Goal: Task Accomplishment & Management: Manage account settings

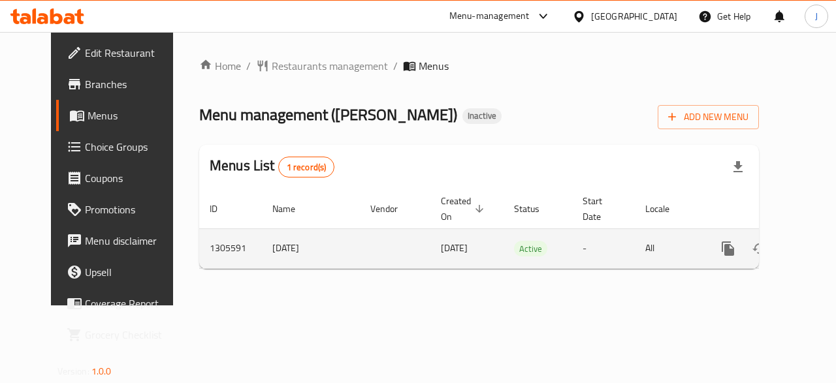
click at [816, 250] on icon "enhanced table" at bounding box center [822, 249] width 12 height 12
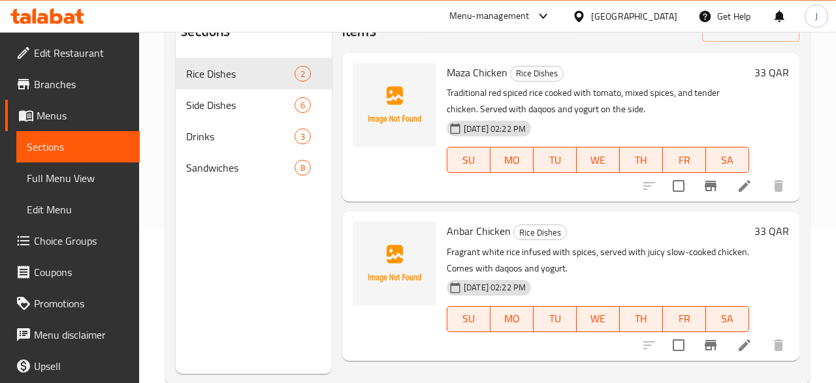
scroll to position [131, 0]
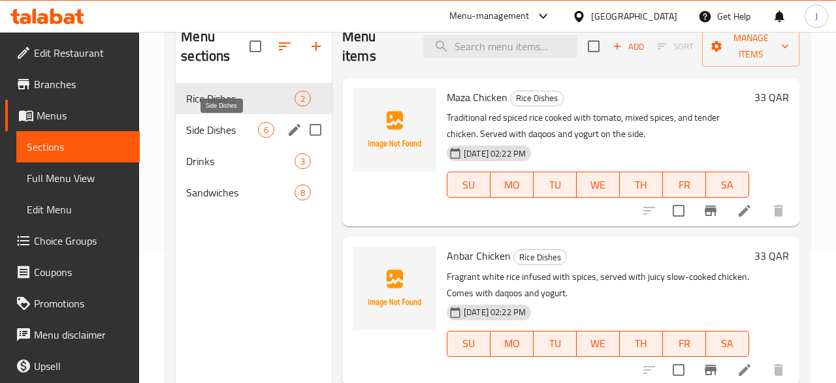
click at [250, 130] on span "Side Dishes" at bounding box center [222, 130] width 72 height 16
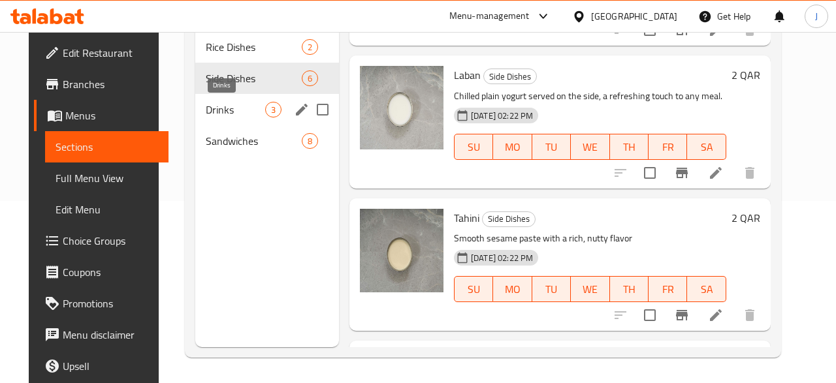
scroll to position [110, 0]
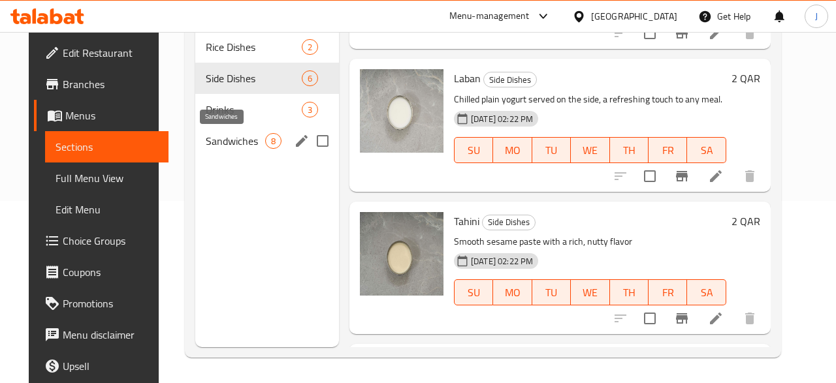
click at [227, 140] on span "Sandwiches" at bounding box center [235, 141] width 59 height 16
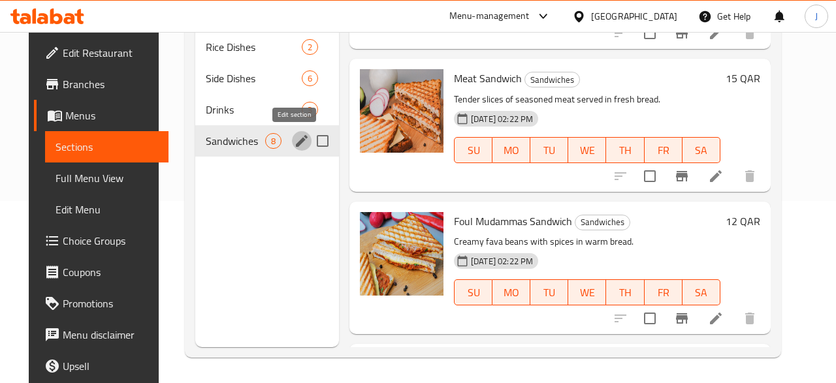
click at [296, 143] on icon "edit" at bounding box center [302, 141] width 16 height 16
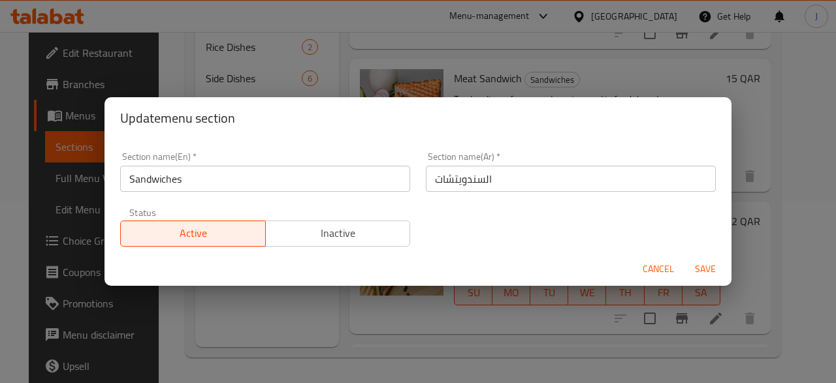
click at [342, 221] on button "Inactive" at bounding box center [338, 234] width 146 height 26
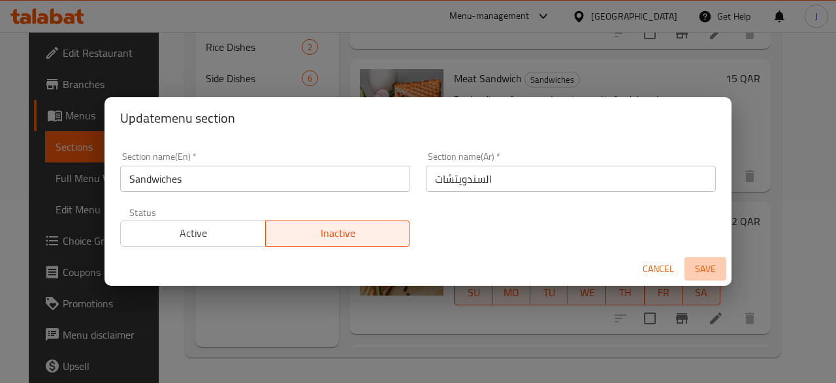
click at [701, 268] on span "Save" at bounding box center [705, 269] width 31 height 16
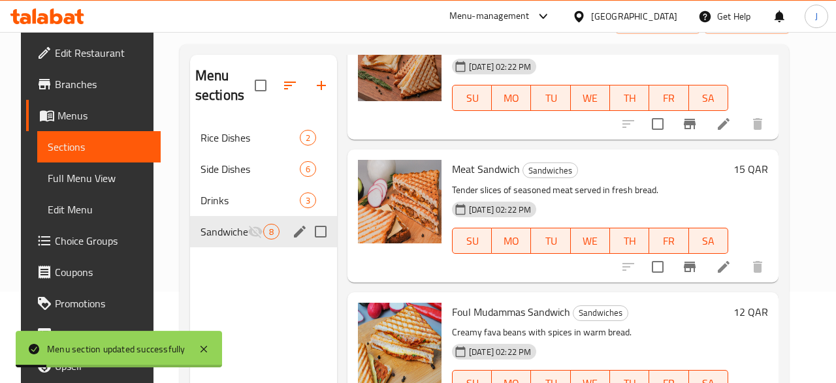
scroll to position [76, 0]
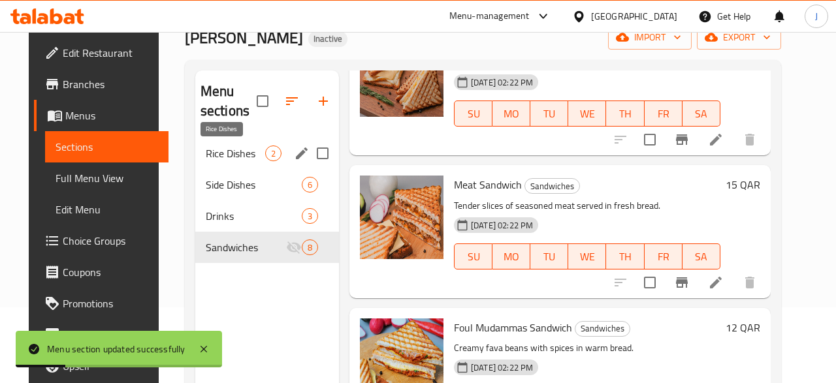
click at [242, 154] on span "Rice Dishes" at bounding box center [235, 154] width 59 height 16
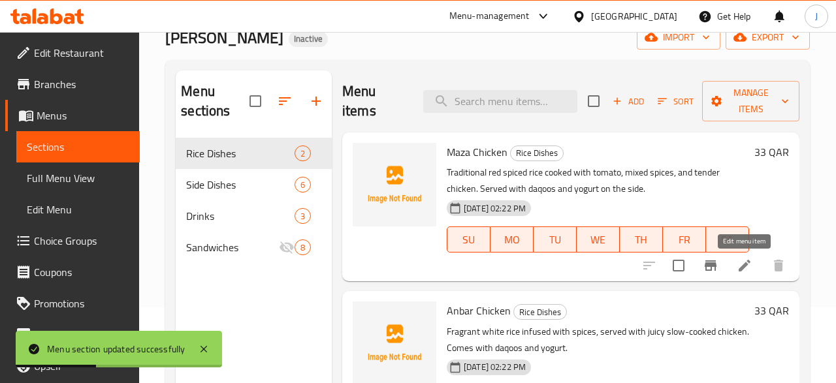
click at [740, 267] on icon at bounding box center [745, 266] width 16 height 16
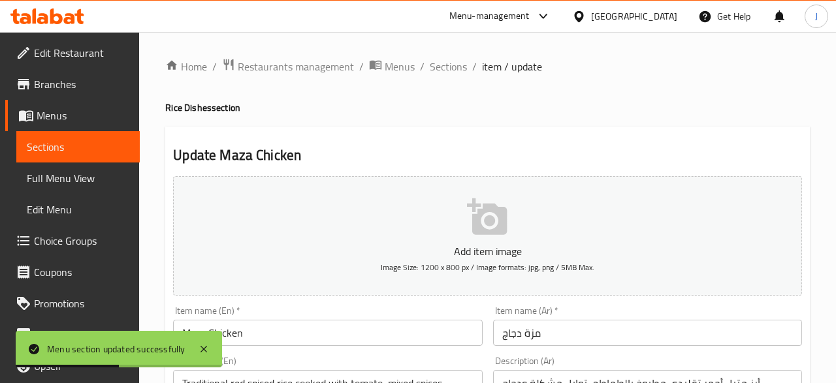
click at [485, 233] on icon "button" at bounding box center [487, 217] width 40 height 37
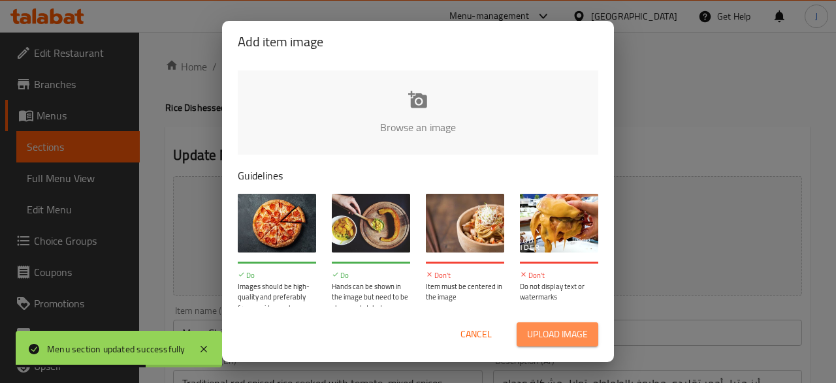
click at [552, 339] on span "Upload image" at bounding box center [557, 335] width 61 height 16
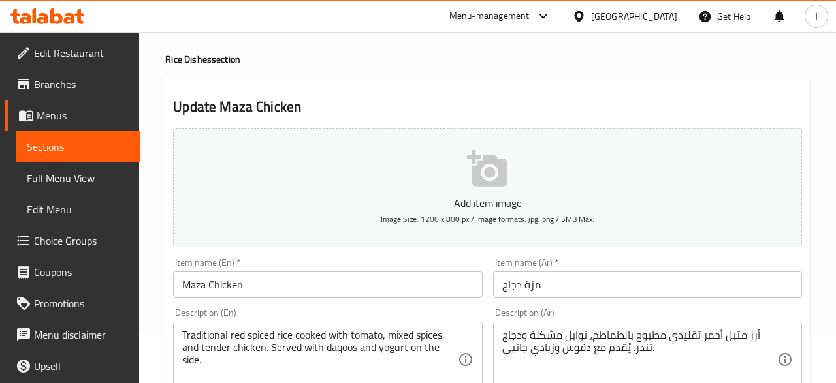
scroll to position [48, 0]
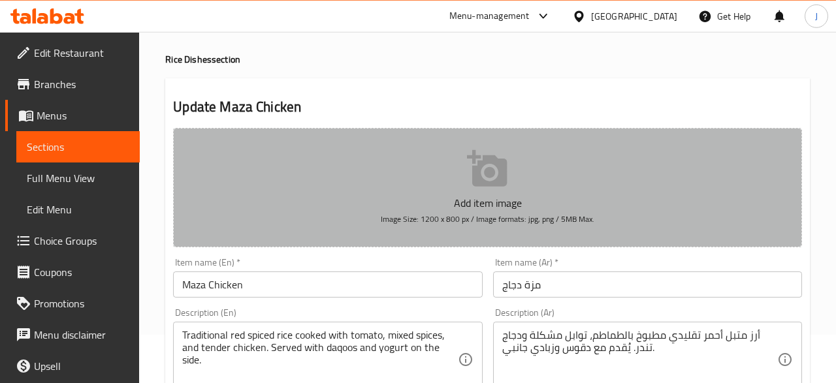
click at [459, 216] on span "Image Size: 1200 x 800 px / Image formats: jpg, png / 5MB Max." at bounding box center [488, 219] width 214 height 15
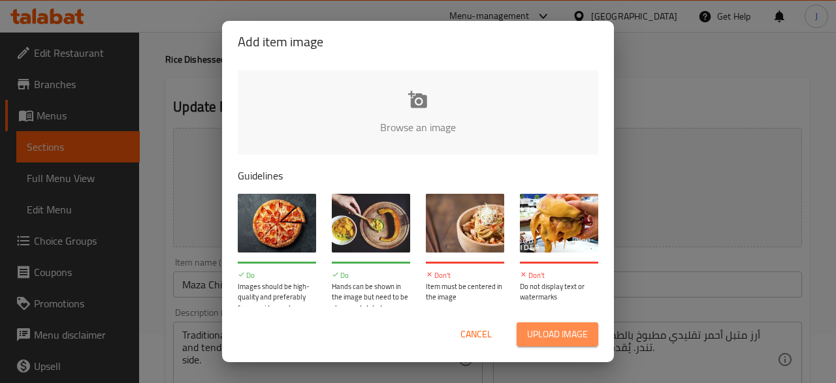
click at [532, 335] on span "Upload image" at bounding box center [557, 335] width 61 height 16
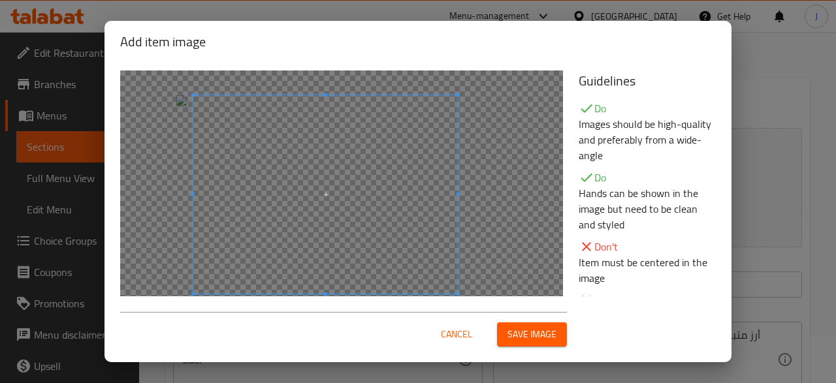
click at [358, 257] on span at bounding box center [325, 194] width 265 height 199
click at [509, 326] on button "Save image" at bounding box center [532, 335] width 70 height 24
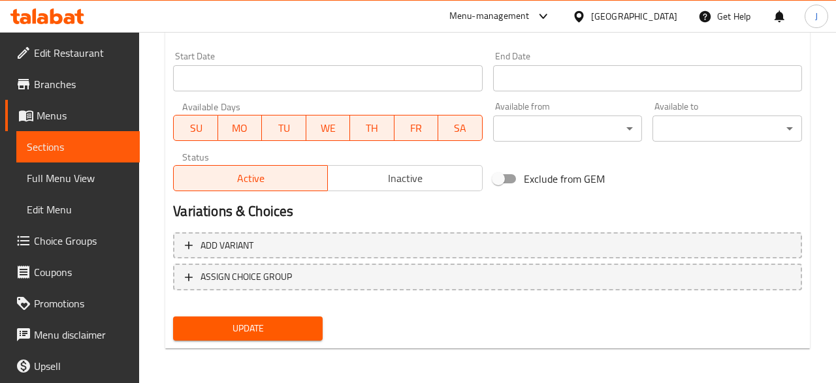
scroll to position [558, 0]
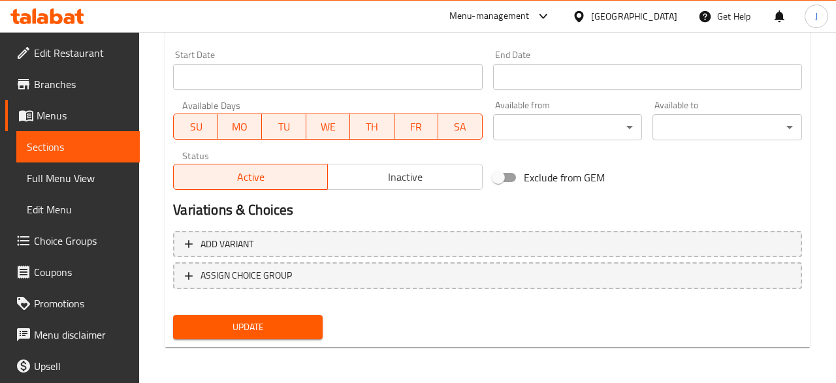
click at [289, 317] on button "Update" at bounding box center [248, 327] width 150 height 24
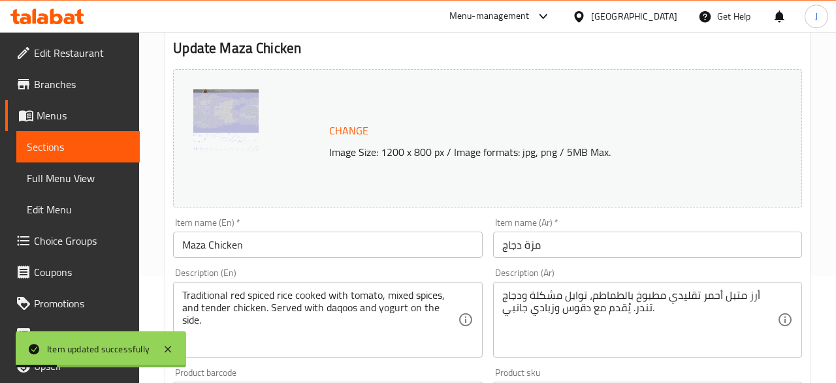
scroll to position [0, 0]
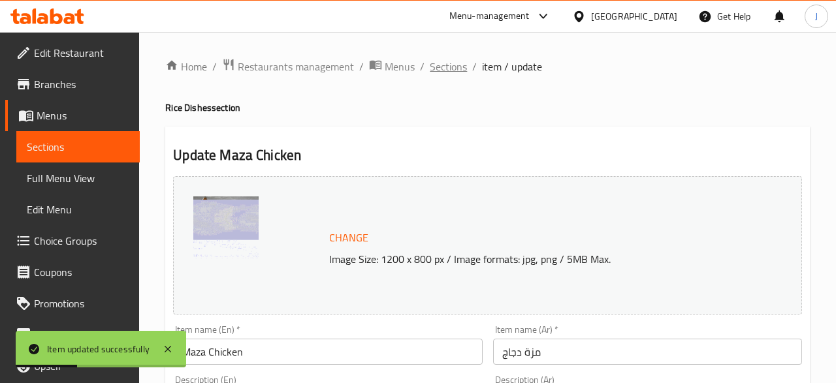
click at [451, 67] on span "Sections" at bounding box center [448, 67] width 37 height 16
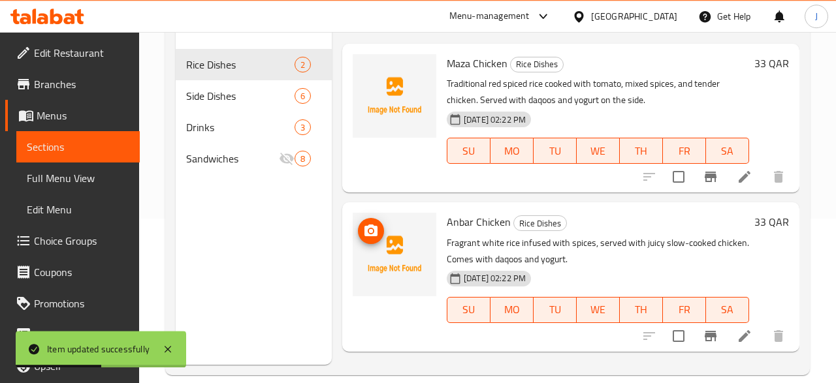
scroll to position [169, 0]
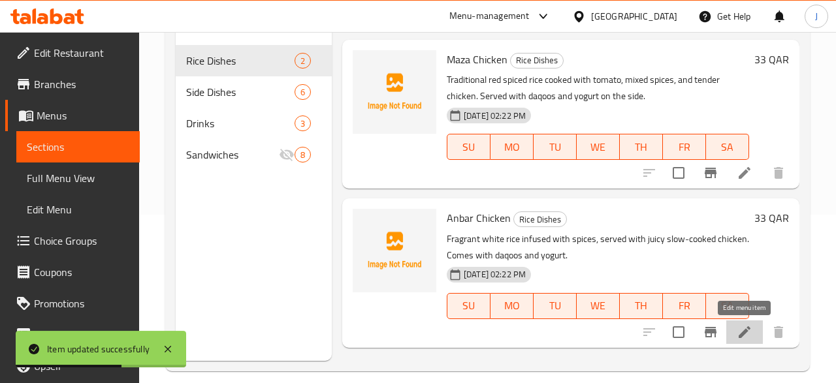
click at [743, 327] on icon at bounding box center [745, 333] width 16 height 16
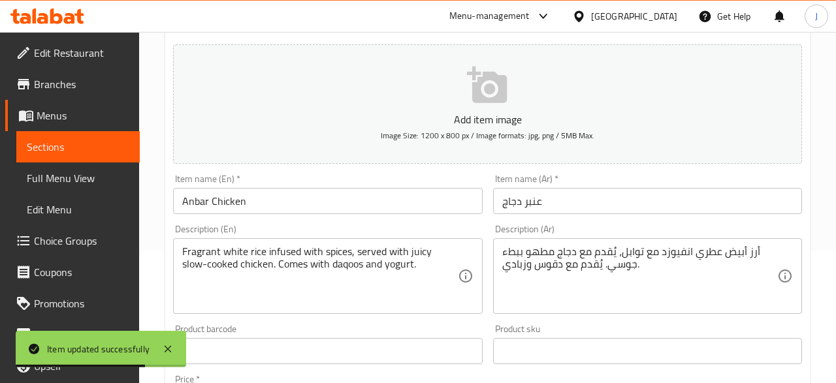
scroll to position [133, 0]
click at [480, 129] on span "Image Size: 1200 x 800 px / Image formats: jpg, png / 5MB Max." at bounding box center [488, 134] width 214 height 15
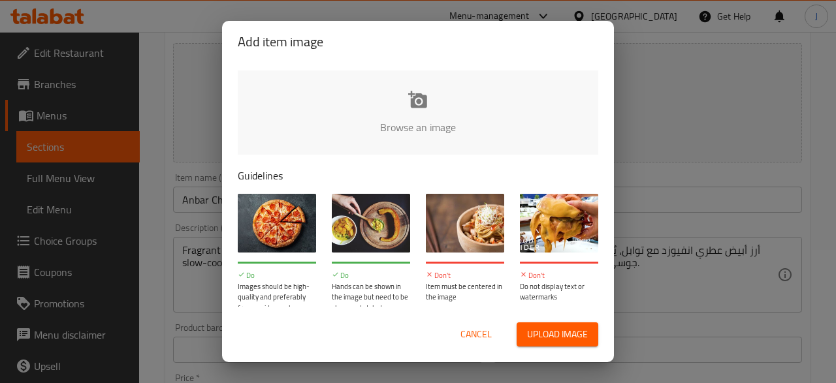
click at [524, 332] on button "Upload image" at bounding box center [558, 335] width 82 height 24
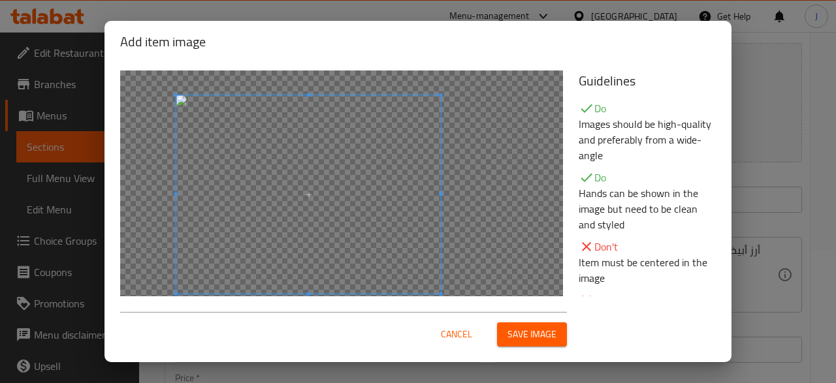
click at [313, 236] on span at bounding box center [308, 194] width 265 height 199
click at [536, 334] on span "Save image" at bounding box center [532, 335] width 49 height 16
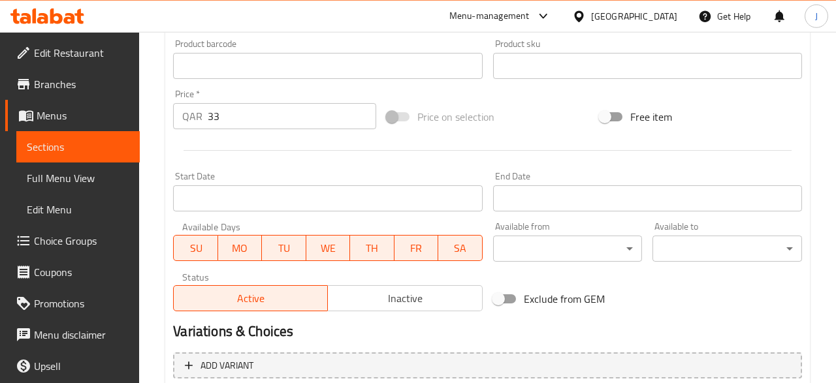
scroll to position [558, 0]
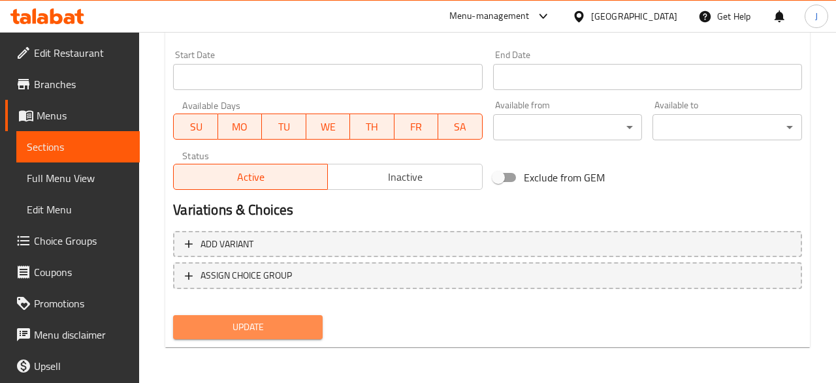
click at [272, 317] on button "Update" at bounding box center [248, 327] width 150 height 24
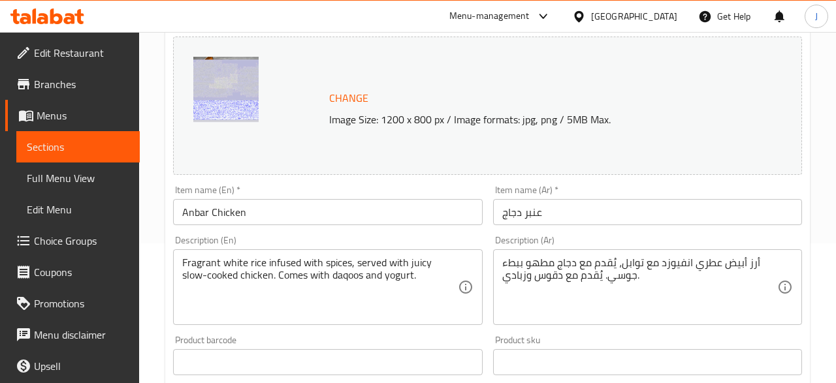
scroll to position [0, 0]
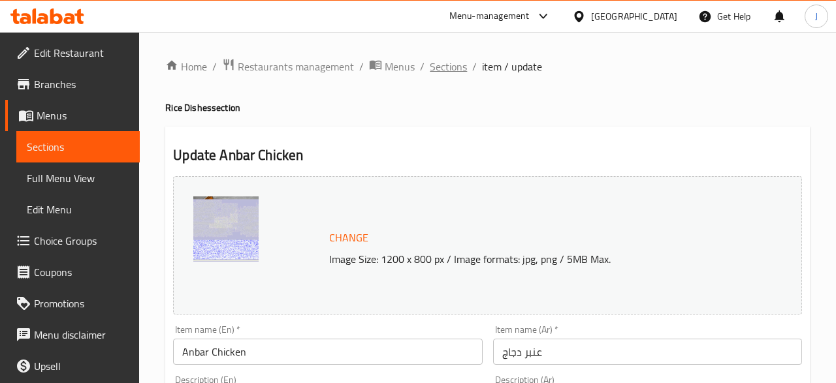
click at [449, 64] on span "Sections" at bounding box center [448, 67] width 37 height 16
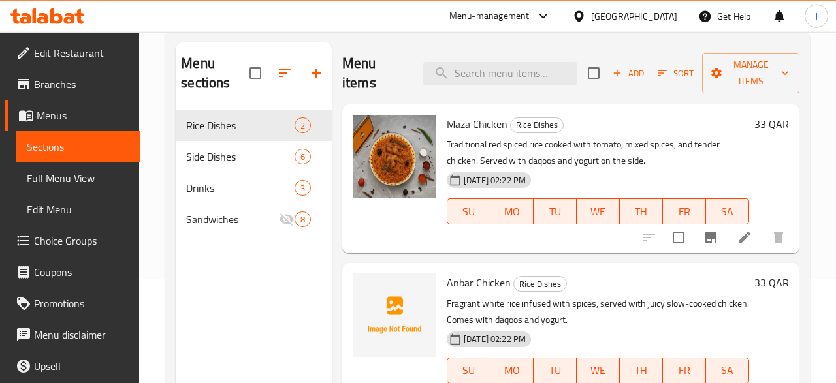
scroll to position [182, 0]
